Goal: Information Seeking & Learning: Find specific fact

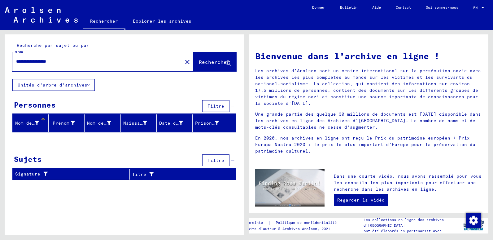
drag, startPoint x: 70, startPoint y: 62, endPoint x: 11, endPoint y: 65, distance: 58.6
click at [11, 65] on div "**********" at bounding box center [124, 56] width 239 height 45
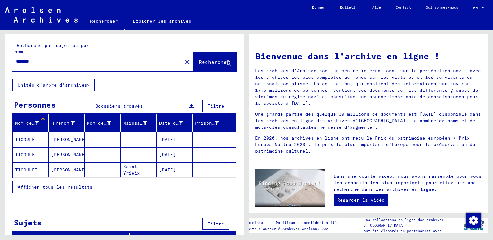
click at [24, 154] on mat-cell "TIGOULET" at bounding box center [31, 154] width 36 height 15
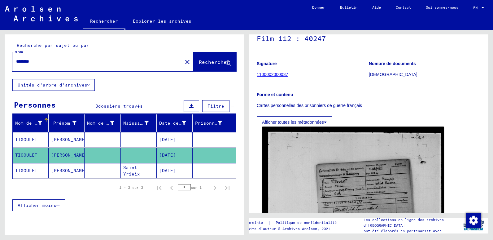
scroll to position [93, 0]
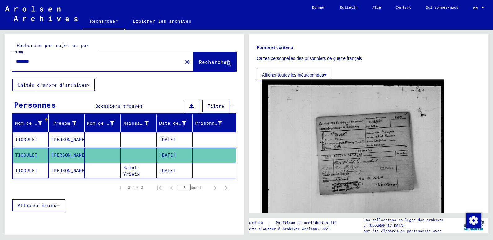
click at [344, 152] on img at bounding box center [353, 159] width 182 height 159
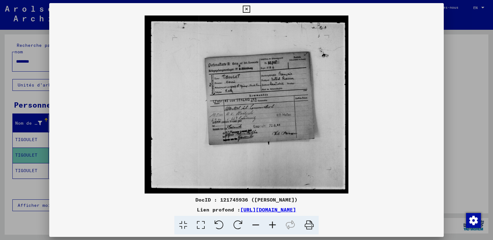
click at [247, 9] on icon at bounding box center [246, 9] width 7 height 7
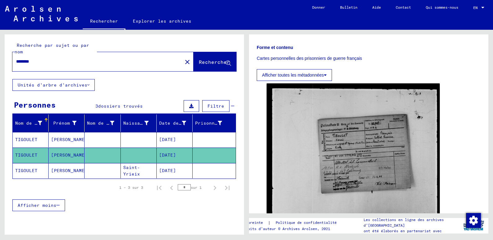
click at [31, 170] on mat-cell "TIGOULET" at bounding box center [31, 170] width 36 height 15
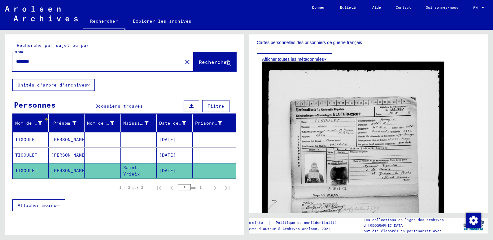
scroll to position [124, 0]
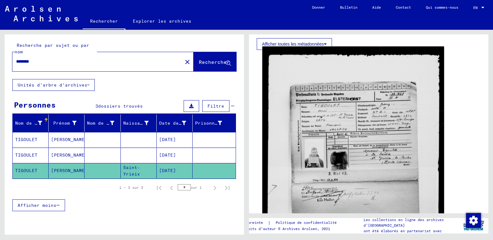
click at [307, 127] on img at bounding box center [353, 169] width 182 height 246
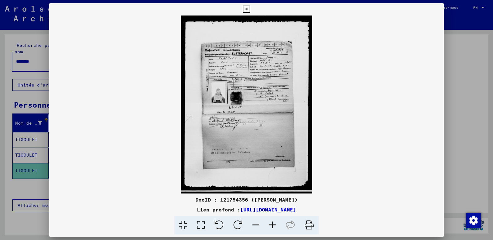
click at [272, 225] on icon at bounding box center [272, 225] width 17 height 19
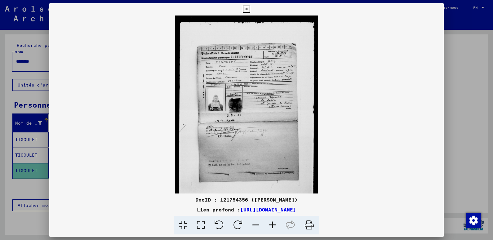
click at [272, 225] on icon at bounding box center [272, 225] width 17 height 19
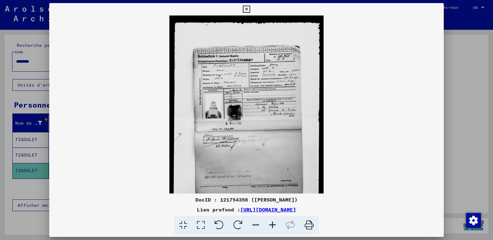
click at [272, 225] on icon at bounding box center [272, 225] width 17 height 19
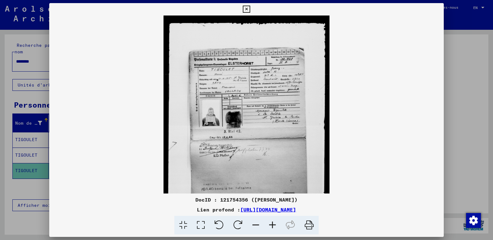
click at [272, 225] on icon at bounding box center [272, 225] width 17 height 19
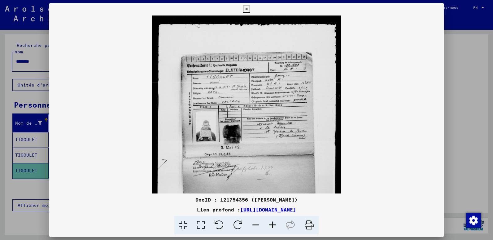
click at [272, 225] on icon at bounding box center [272, 225] width 17 height 19
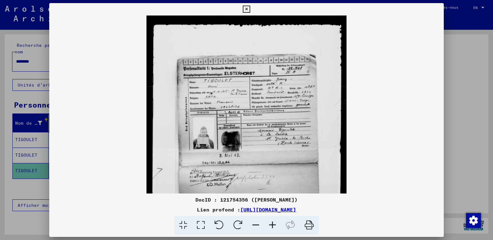
click at [272, 225] on icon at bounding box center [272, 225] width 17 height 19
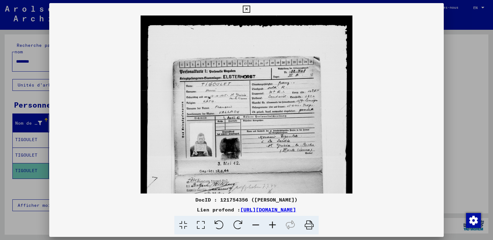
click at [272, 225] on icon at bounding box center [272, 225] width 17 height 19
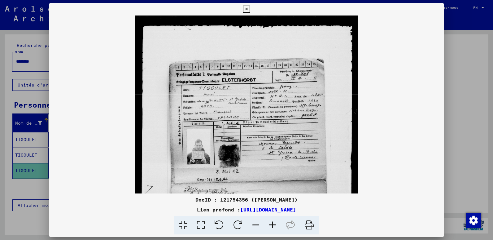
click at [272, 225] on icon at bounding box center [272, 225] width 17 height 19
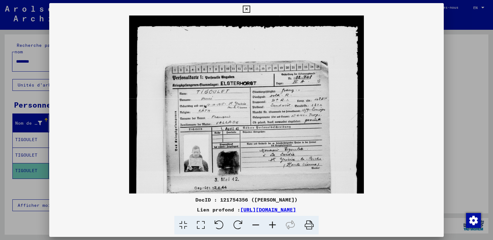
click at [246, 8] on icon at bounding box center [246, 9] width 7 height 7
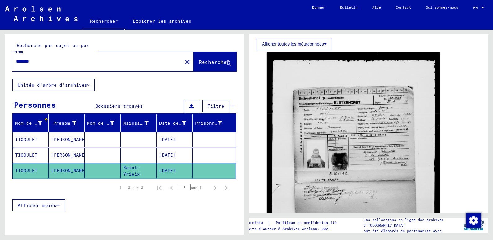
click at [42, 63] on input "********" at bounding box center [97, 61] width 163 height 7
type input "*"
click at [194, 62] on button "Rechercher" at bounding box center [215, 61] width 43 height 19
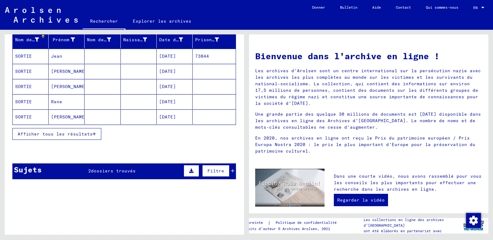
scroll to position [93, 0]
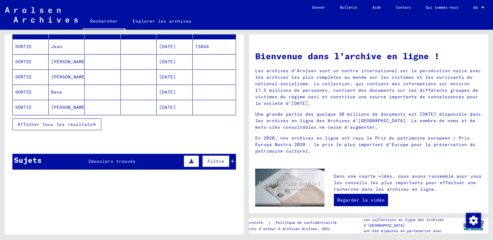
click at [79, 125] on span "Afficher tous les résultats" at bounding box center [55, 124] width 75 height 6
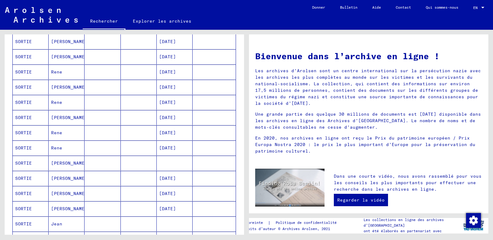
scroll to position [0, 0]
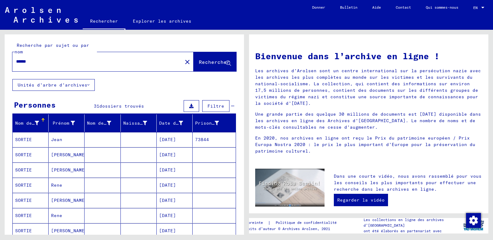
click at [20, 61] on input "******" at bounding box center [95, 61] width 159 height 7
type input "******"
click at [201, 61] on span "Rechercher" at bounding box center [214, 62] width 31 height 6
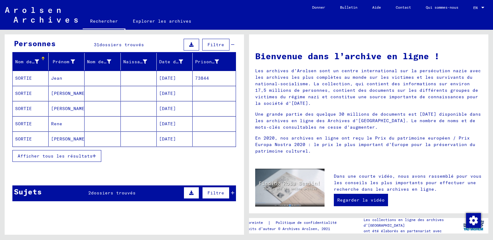
scroll to position [62, 0]
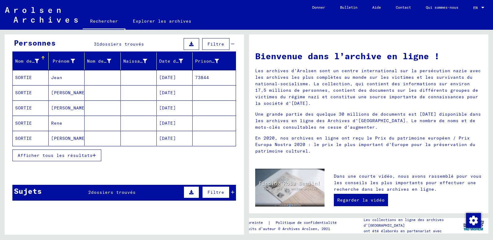
click at [87, 153] on span "Afficher tous les résultats" at bounding box center [55, 155] width 75 height 6
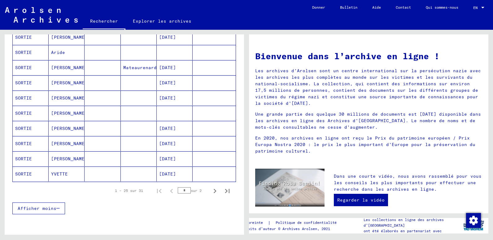
scroll to position [341, 0]
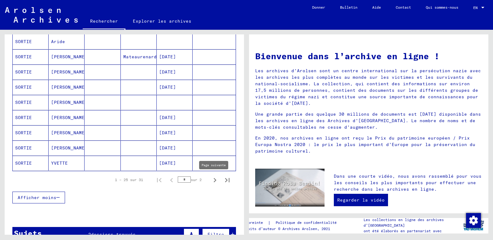
click at [211, 181] on icon "Page suivante" at bounding box center [215, 180] width 9 height 9
type input "*"
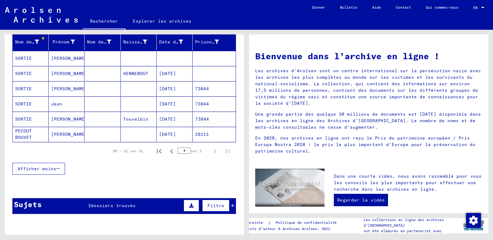
scroll to position [80, 0]
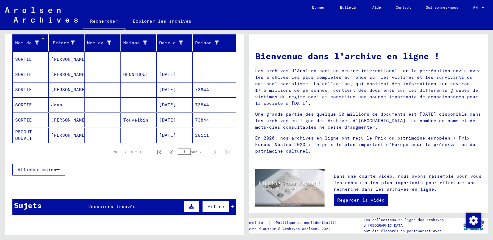
click at [29, 59] on mat-cell "SORTIE" at bounding box center [31, 59] width 36 height 15
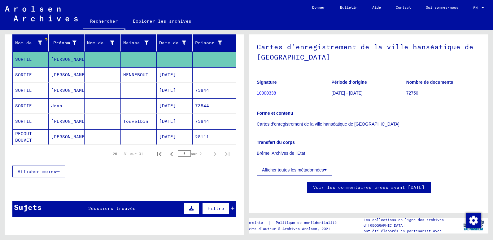
scroll to position [62, 0]
click at [267, 90] on link "10000338" at bounding box center [266, 92] width 19 height 5
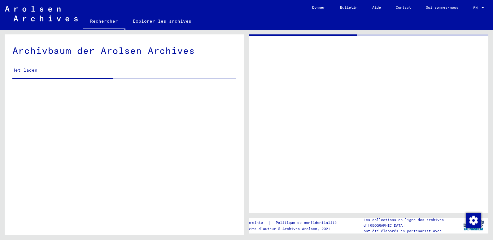
scroll to position [571, 0]
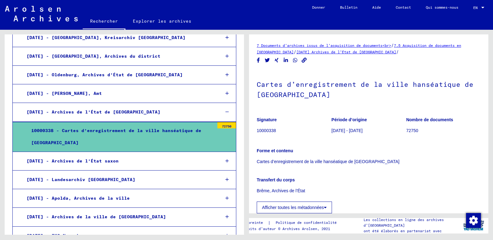
click at [133, 125] on div "10000338 - Cartes d’enregistrement de la ville hanséatique de [GEOGRAPHIC_DATA]" at bounding box center [121, 137] width 188 height 24
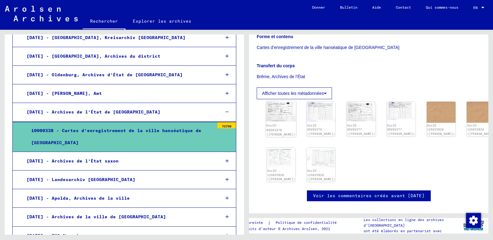
scroll to position [124, 0]
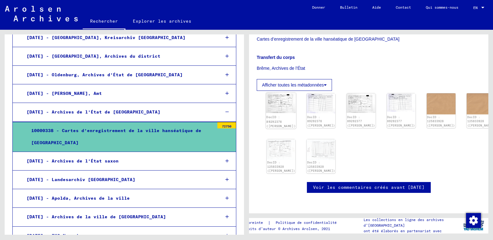
click at [276, 106] on img at bounding box center [281, 102] width 30 height 20
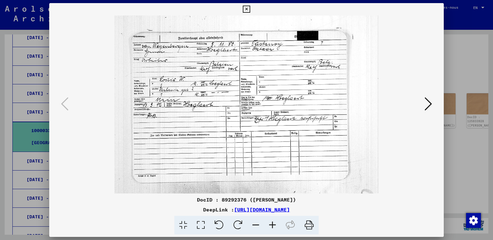
click at [431, 105] on icon at bounding box center [428, 103] width 7 height 15
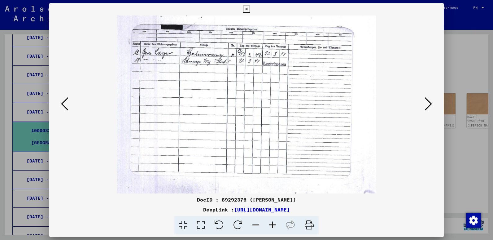
click at [431, 105] on icon at bounding box center [428, 103] width 7 height 15
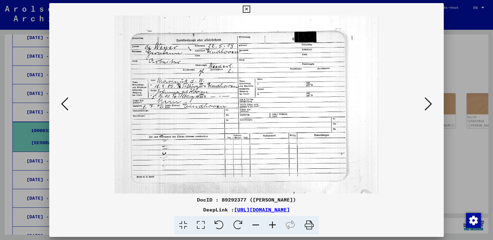
click at [431, 105] on icon at bounding box center [428, 103] width 7 height 15
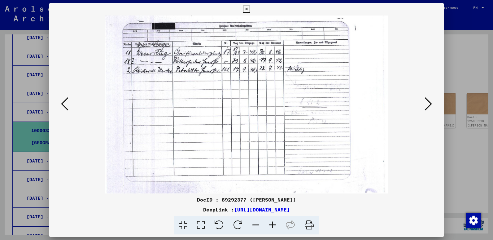
click at [431, 105] on icon at bounding box center [428, 103] width 7 height 15
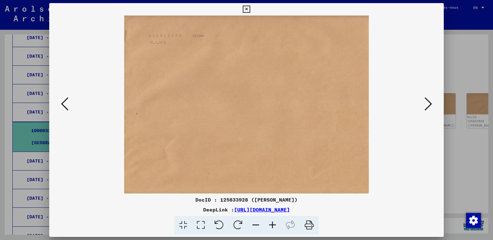
click at [431, 105] on icon at bounding box center [428, 103] width 7 height 15
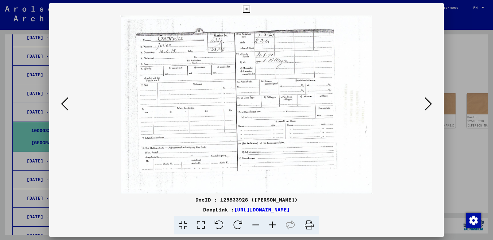
click at [431, 105] on icon at bounding box center [428, 103] width 7 height 15
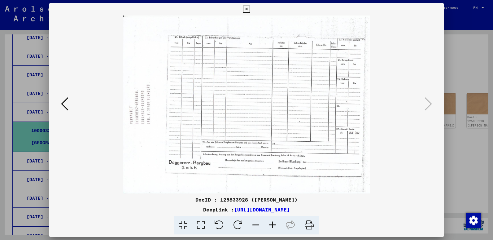
click at [247, 9] on icon at bounding box center [246, 9] width 7 height 7
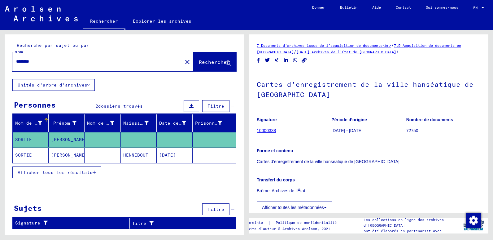
type input "******"
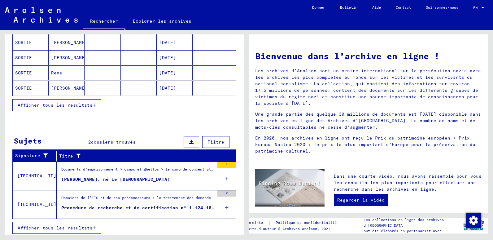
scroll to position [115, 0]
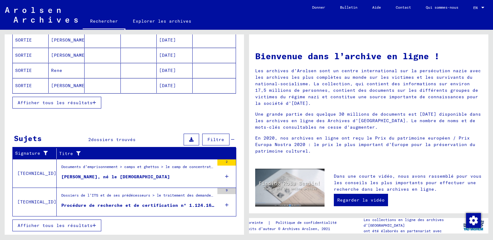
click at [116, 176] on div "[PERSON_NAME], né le [DEMOGRAPHIC_DATA]" at bounding box center [115, 176] width 109 height 7
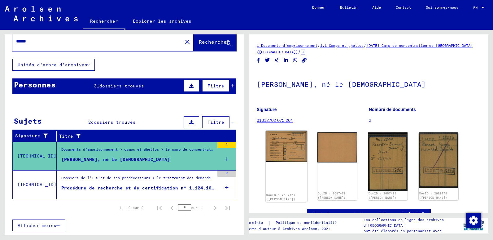
click at [287, 150] on img at bounding box center [287, 146] width 42 height 31
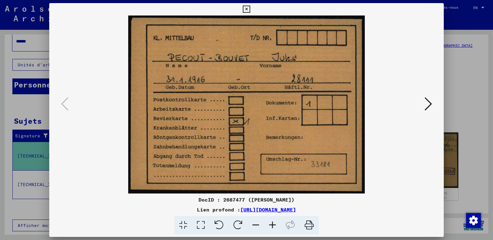
click at [427, 104] on icon at bounding box center [428, 103] width 7 height 15
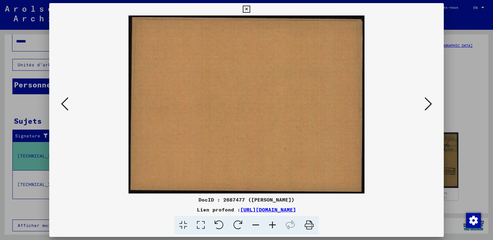
click at [427, 104] on icon at bounding box center [428, 103] width 7 height 15
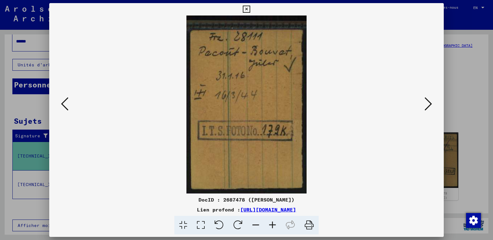
click at [427, 106] on icon at bounding box center [428, 103] width 7 height 15
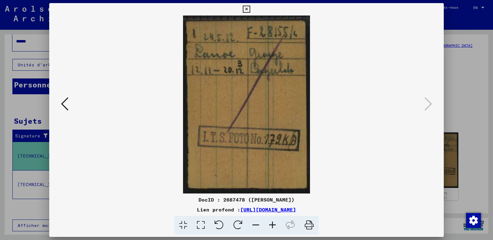
click at [247, 8] on icon at bounding box center [246, 9] width 7 height 7
